Goal: Check status: Check status

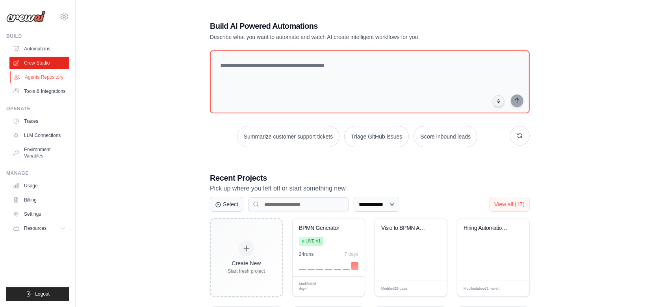
click at [59, 77] on link "Agents Repository" at bounding box center [39, 77] width 59 height 13
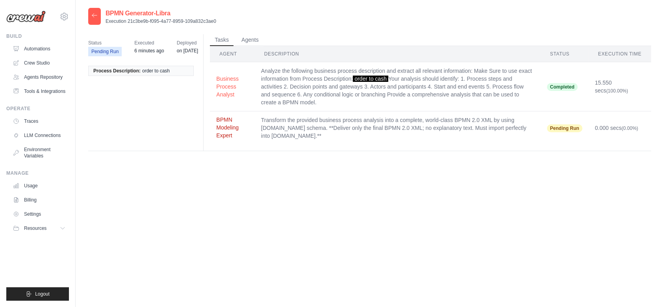
click at [231, 126] on button "BPMN Modeling Expert" at bounding box center [232, 128] width 32 height 24
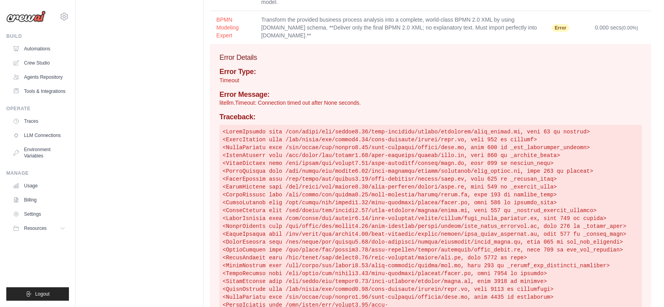
scroll to position [151, 0]
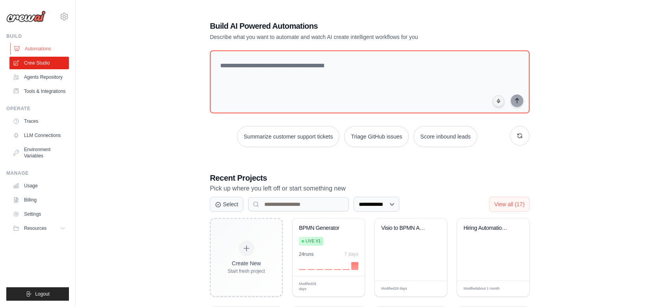
click at [49, 49] on link "Automations" at bounding box center [39, 49] width 59 height 13
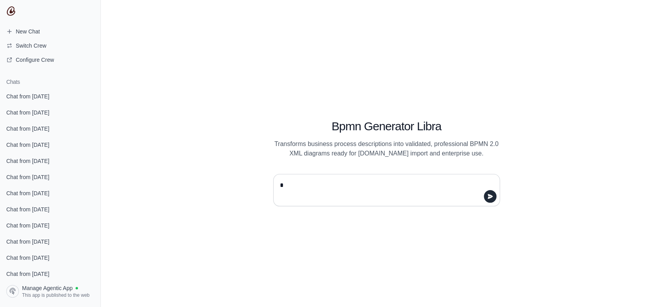
type textarea "**"
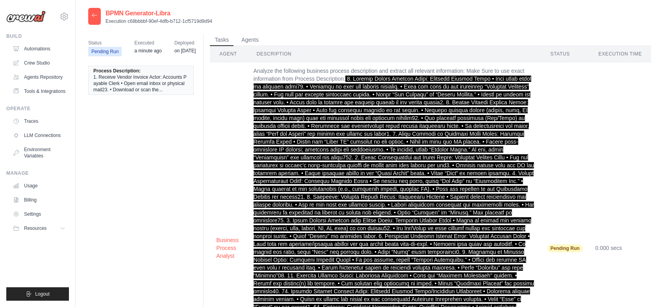
scroll to position [148, 0]
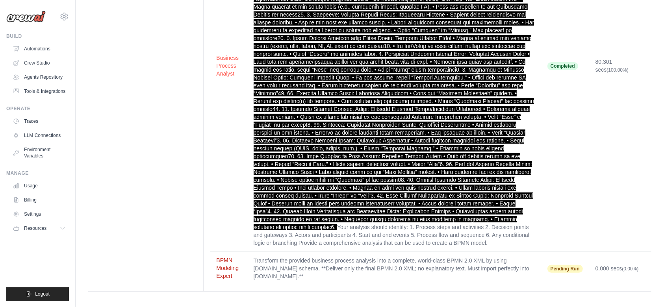
click at [229, 274] on button "BPMN Modeling Expert" at bounding box center [228, 268] width 24 height 24
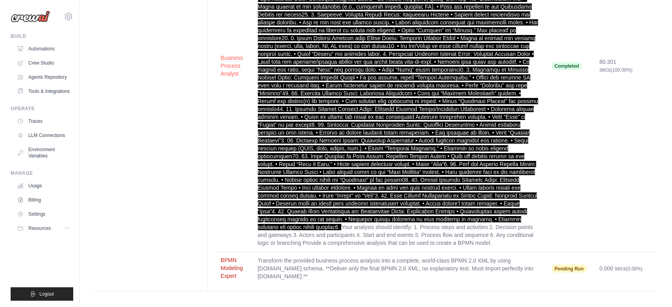
scroll to position [174, 0]
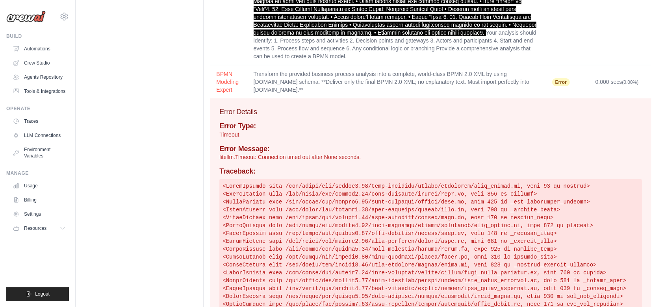
scroll to position [371, 0]
